Goal: Information Seeking & Learning: Check status

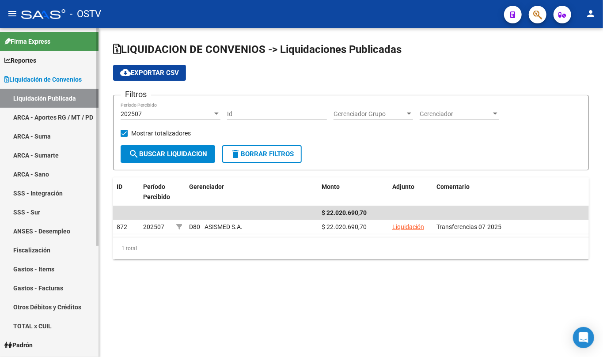
click at [26, 85] on link "Liquidación de Convenios" at bounding box center [49, 79] width 98 height 19
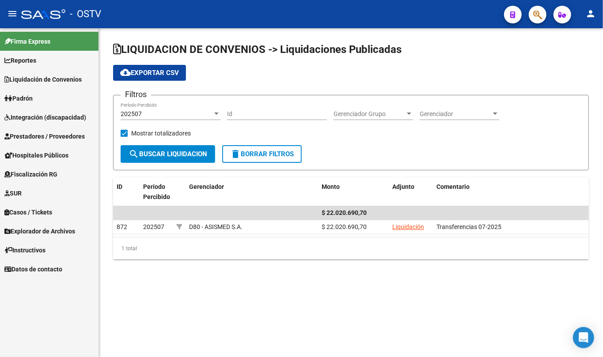
click at [30, 97] on span "Padrón" at bounding box center [18, 99] width 28 height 10
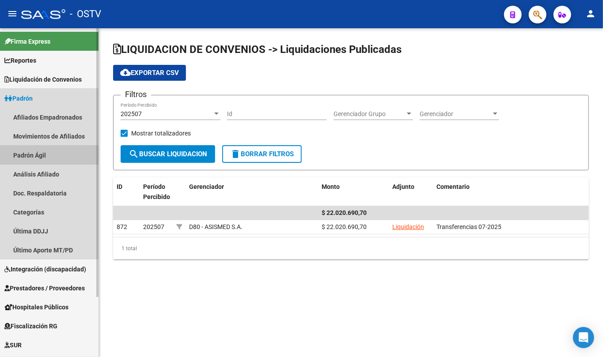
click at [29, 155] on link "Padrón Ágil" at bounding box center [49, 155] width 98 height 19
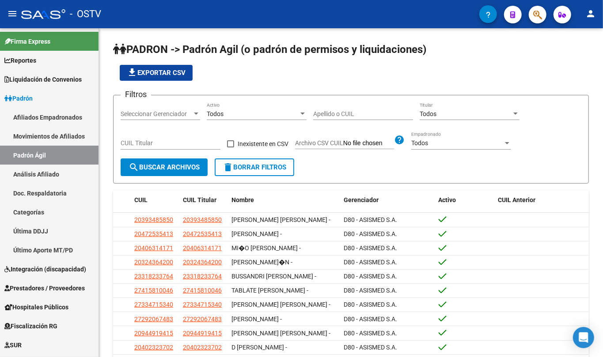
click at [351, 113] on input "Apellido o CUIL" at bounding box center [363, 114] width 100 height 8
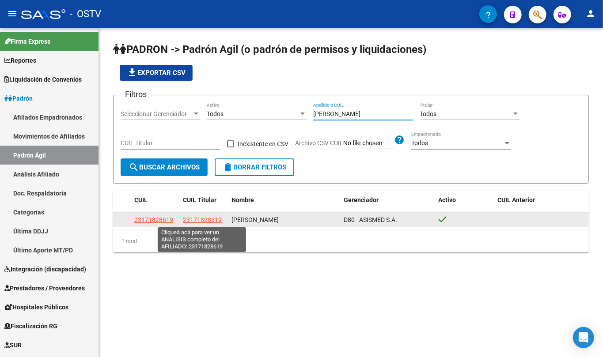
type input "[PERSON_NAME]"
click at [196, 220] on span "23171828619" at bounding box center [202, 219] width 39 height 7
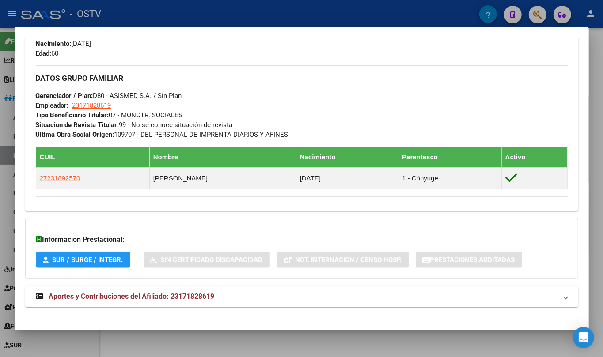
scroll to position [403, 0]
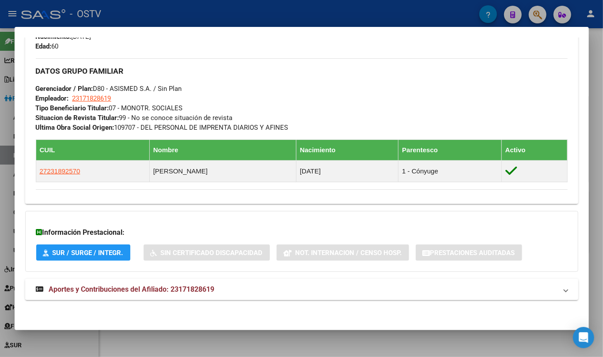
click at [177, 289] on span "Aportes y Contribuciones del Afiliado: 23171828619" at bounding box center [132, 289] width 166 height 8
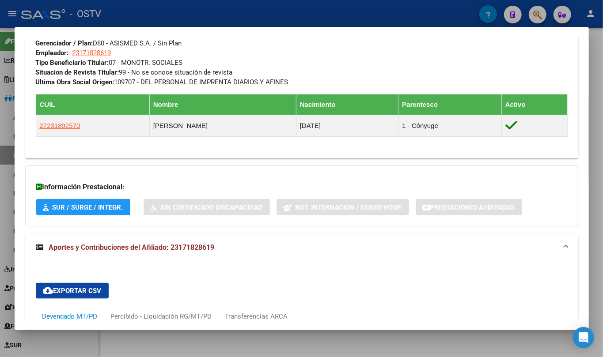
scroll to position [448, 0]
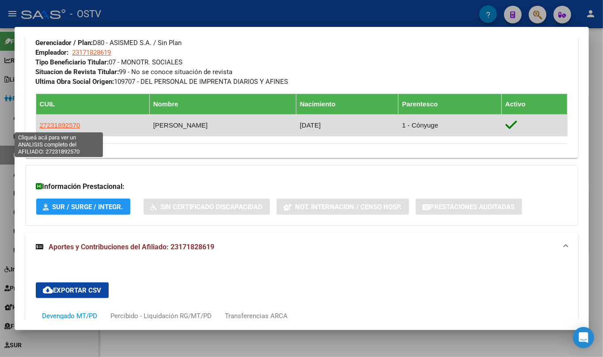
click at [69, 125] on span "27231892570" at bounding box center [60, 125] width 41 height 8
type textarea "27231892570"
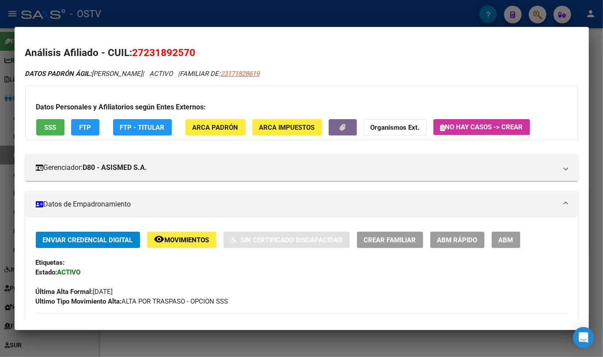
drag, startPoint x: 145, startPoint y: 55, endPoint x: 192, endPoint y: 57, distance: 47.8
click at [192, 57] on span "27231892570" at bounding box center [163, 52] width 63 height 11
copy span "23189257"
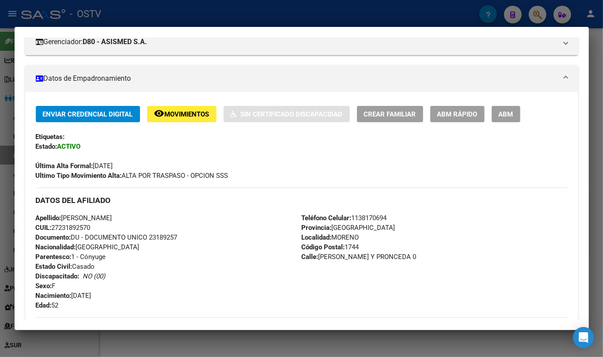
scroll to position [294, 0]
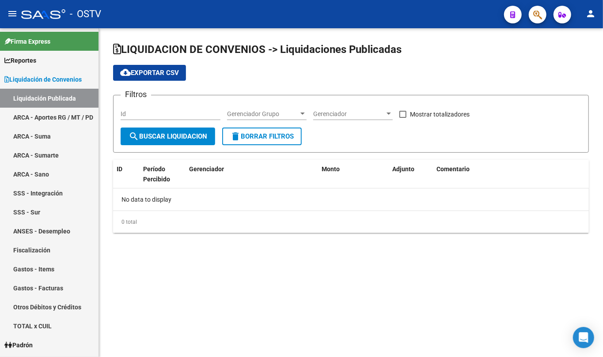
checkbox input "true"
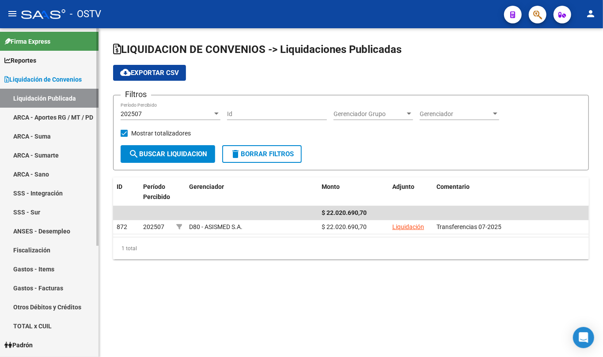
click at [56, 83] on span "Liquidación de Convenios" at bounding box center [42, 80] width 77 height 10
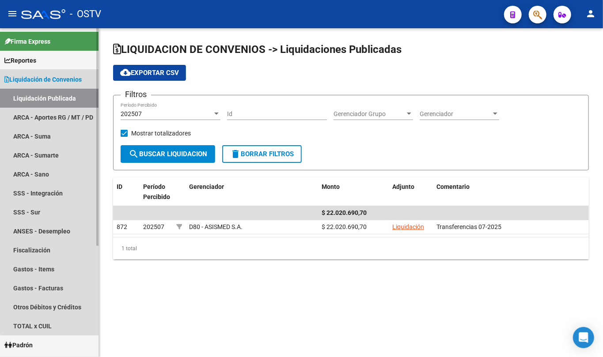
drag, startPoint x: 54, startPoint y: 73, endPoint x: 53, endPoint y: 87, distance: 13.7
click at [53, 73] on link "Liquidación de Convenios" at bounding box center [49, 79] width 98 height 19
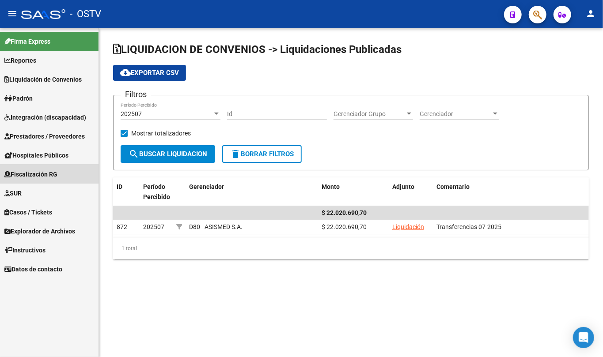
click at [49, 173] on span "Fiscalización RG" at bounding box center [30, 175] width 53 height 10
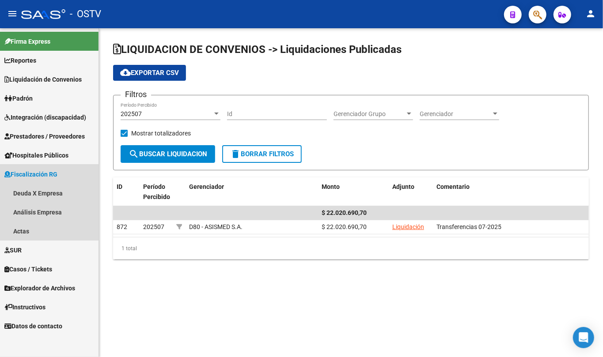
click at [49, 173] on span "Fiscalización RG" at bounding box center [30, 175] width 53 height 10
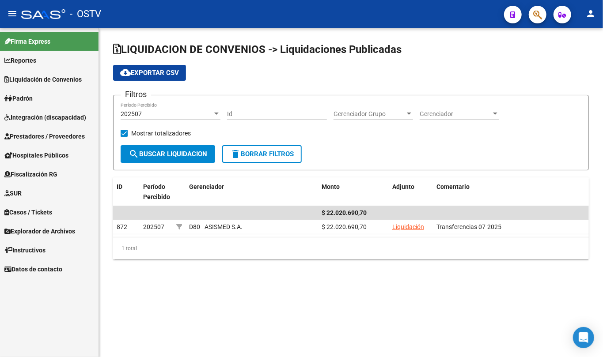
click at [46, 151] on span "Hospitales Públicos" at bounding box center [36, 156] width 64 height 10
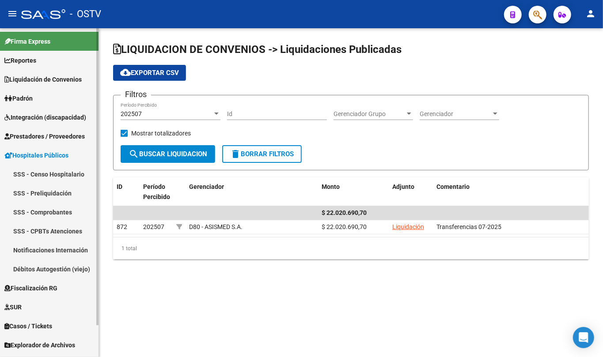
click at [46, 151] on span "Hospitales Públicos" at bounding box center [36, 156] width 64 height 10
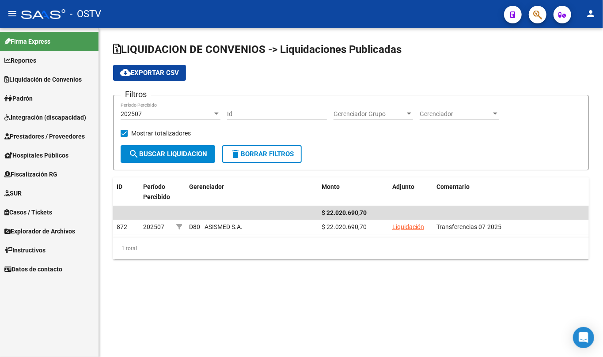
click at [43, 128] on link "Prestadores / Proveedores" at bounding box center [49, 136] width 98 height 19
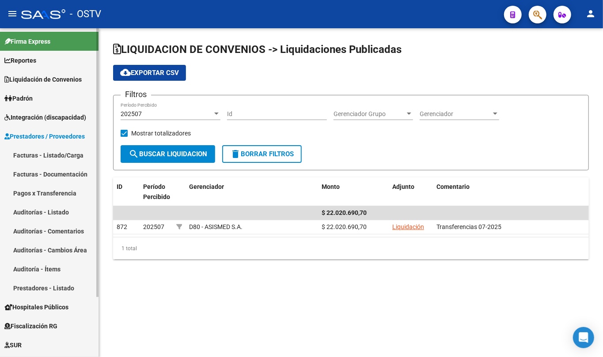
click at [42, 193] on link "Pagos x Transferencia" at bounding box center [49, 193] width 98 height 19
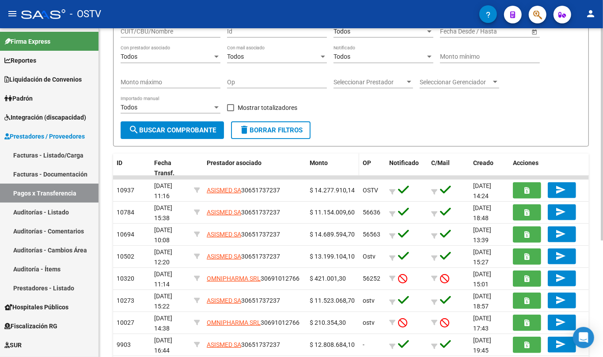
scroll to position [117, 0]
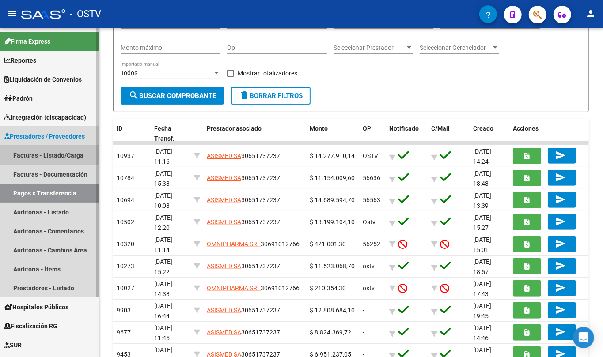
click at [76, 157] on link "Facturas - Listado/Carga" at bounding box center [49, 155] width 98 height 19
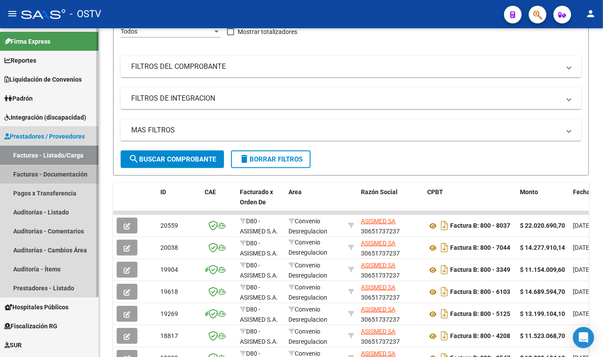
drag, startPoint x: 85, startPoint y: 172, endPoint x: 76, endPoint y: 182, distance: 13.5
click at [85, 171] on link "Facturas - Documentación" at bounding box center [49, 174] width 98 height 19
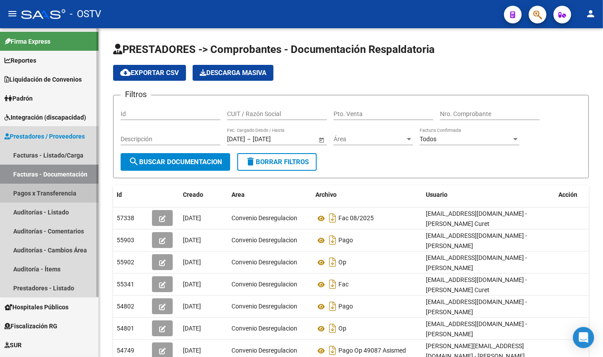
click at [59, 193] on link "Pagos x Transferencia" at bounding box center [49, 193] width 98 height 19
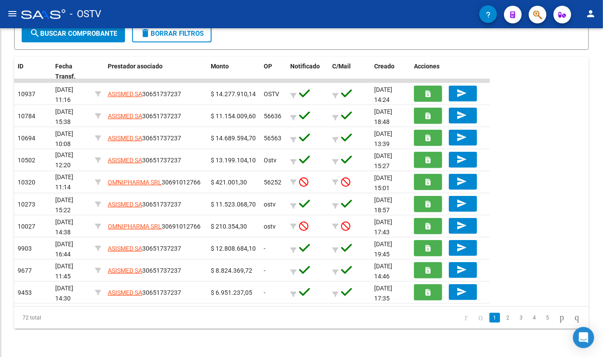
scroll to position [151, 0]
